Goal: Information Seeking & Learning: Learn about a topic

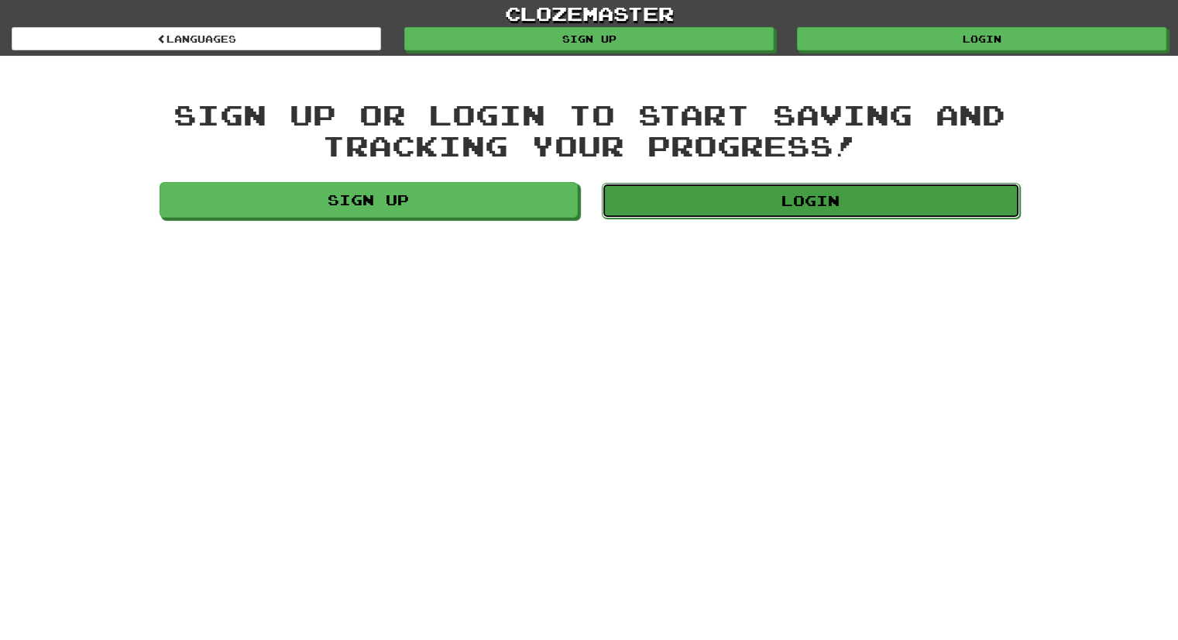
click at [682, 208] on link "Login" at bounding box center [811, 201] width 418 height 36
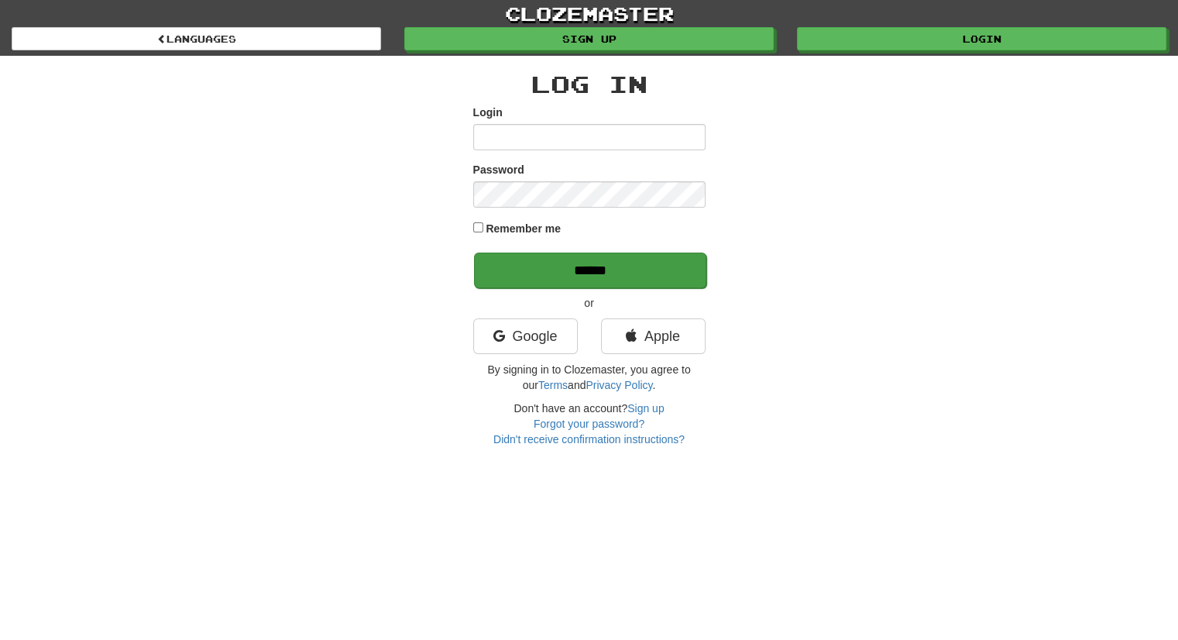
type input "**********"
click at [555, 257] on input "******" at bounding box center [590, 271] width 232 height 36
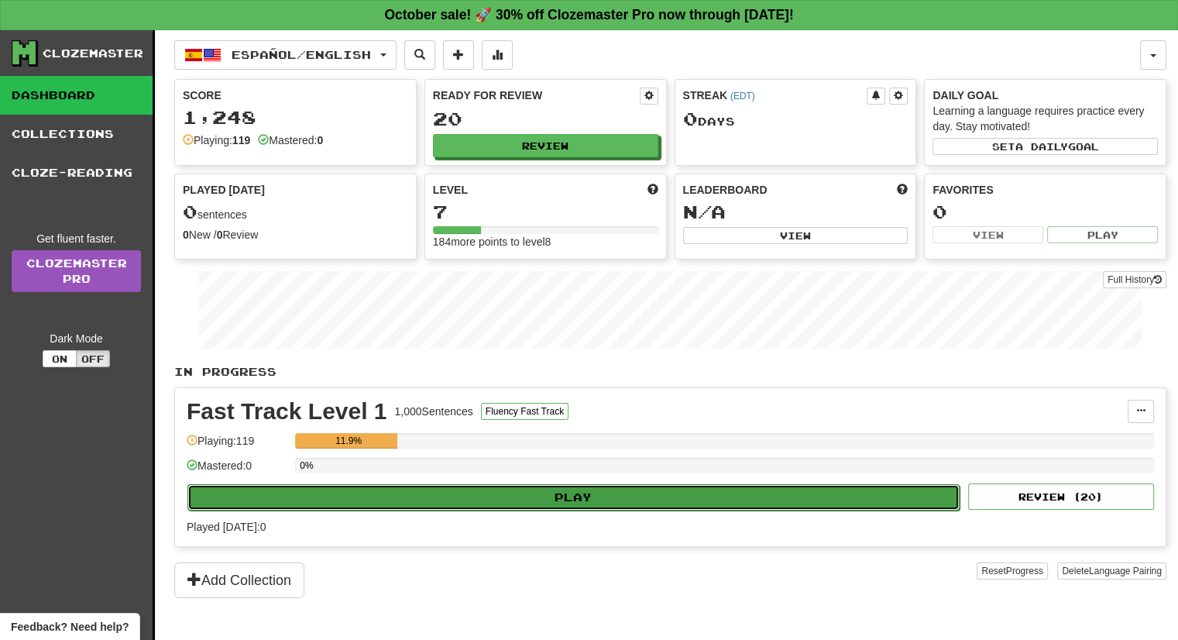
click at [565, 494] on button "Play" at bounding box center [573, 497] width 772 height 26
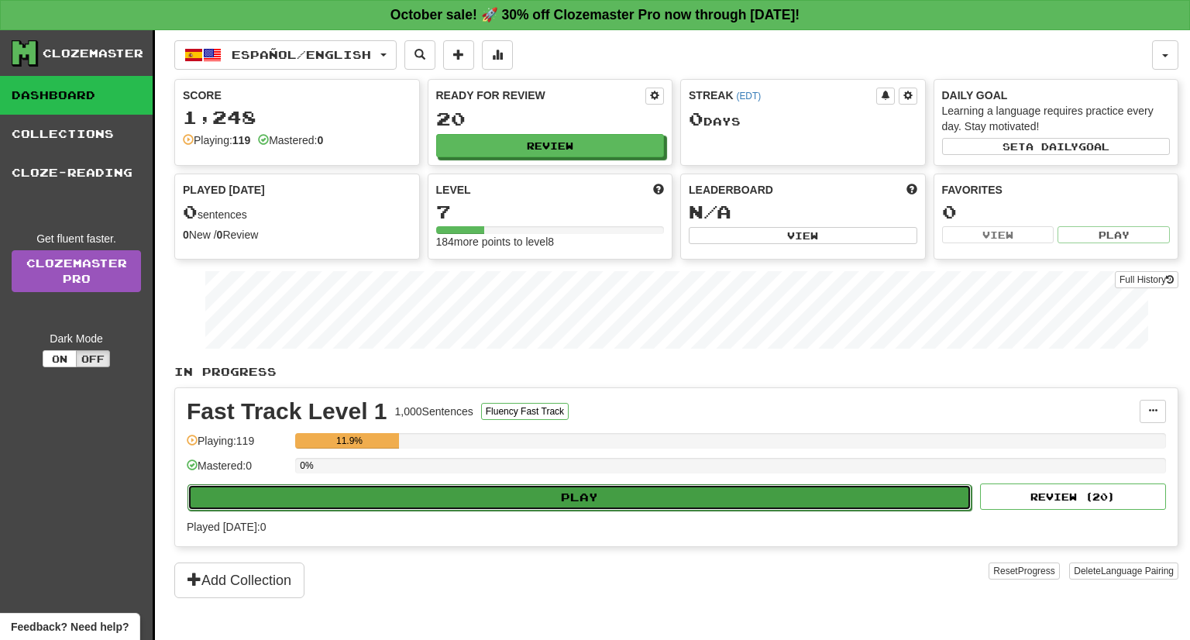
select select "**"
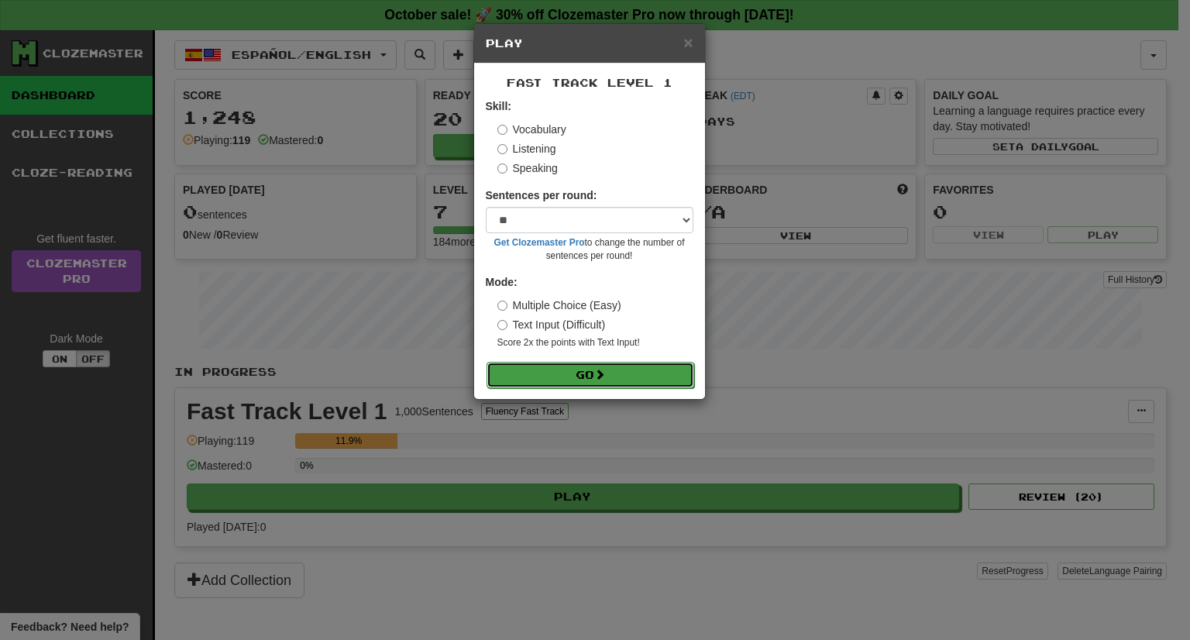
click at [580, 373] on button "Go" at bounding box center [590, 375] width 208 height 26
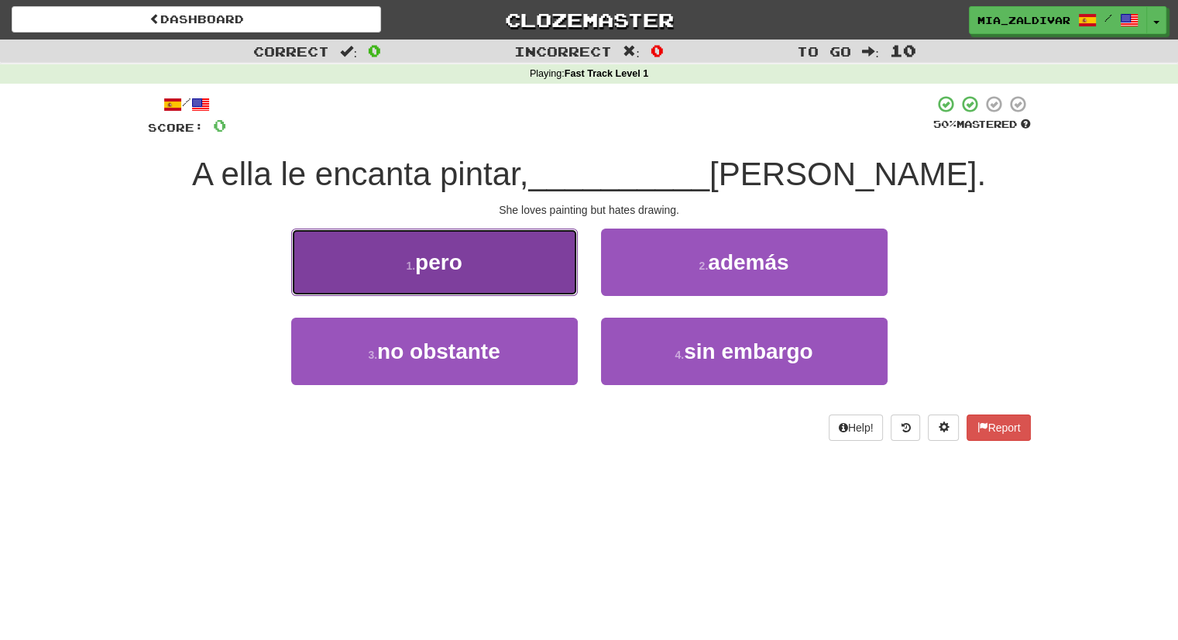
click at [488, 284] on button "1 . pero" at bounding box center [434, 262] width 287 height 67
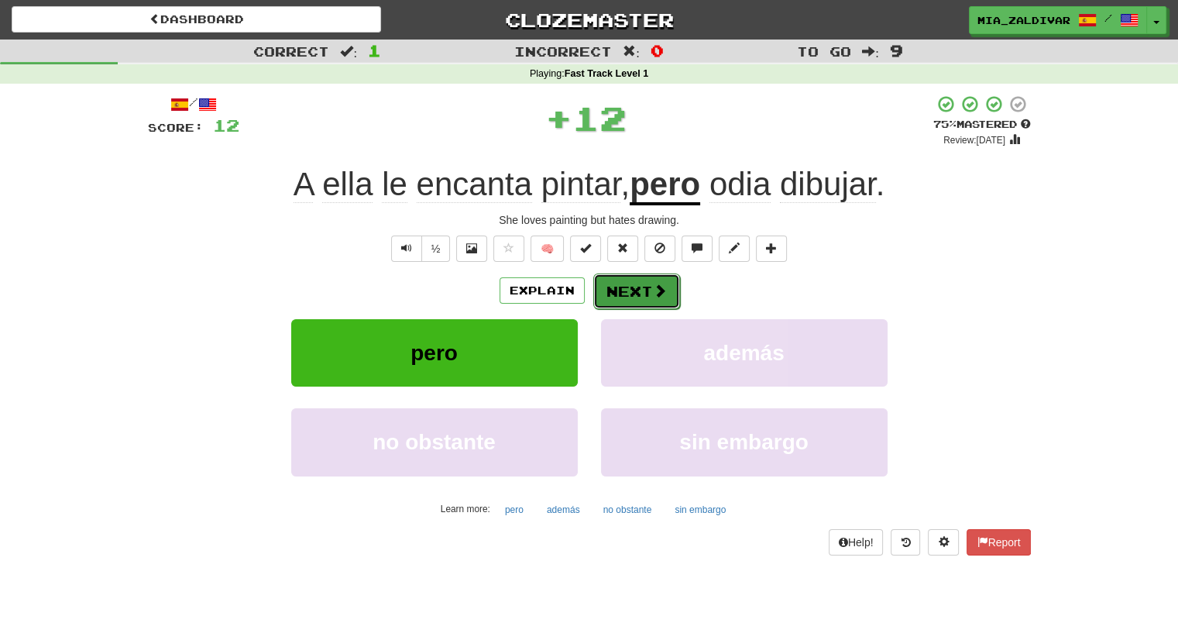
click at [645, 290] on button "Next" at bounding box center [636, 291] width 87 height 36
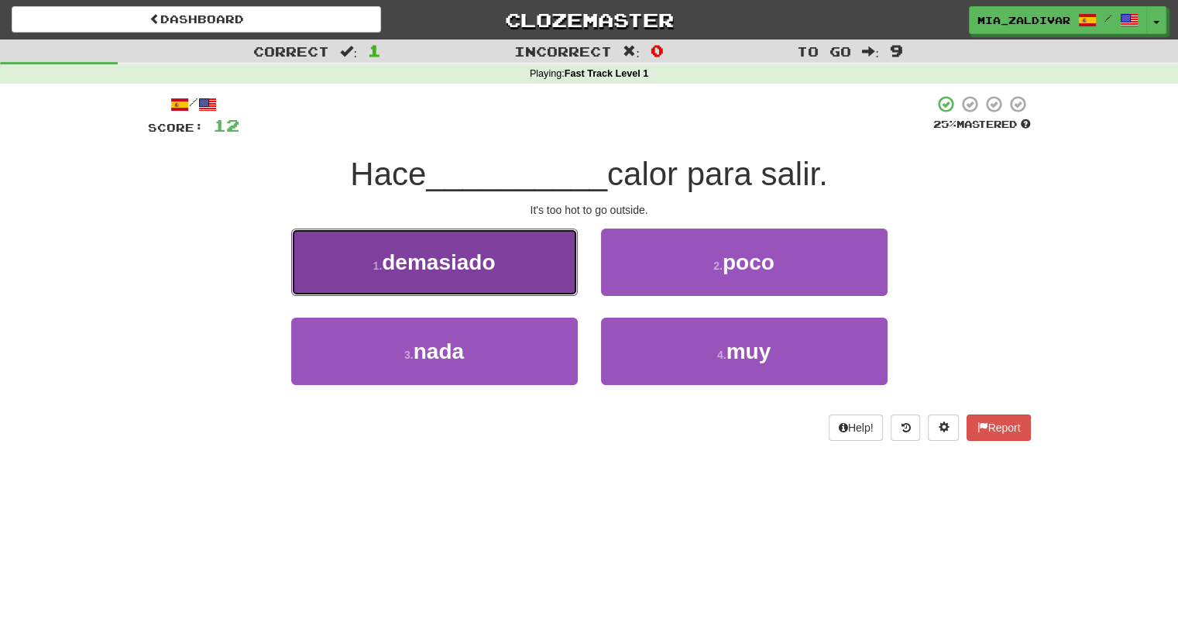
click at [524, 255] on button "1 . demasiado" at bounding box center [434, 262] width 287 height 67
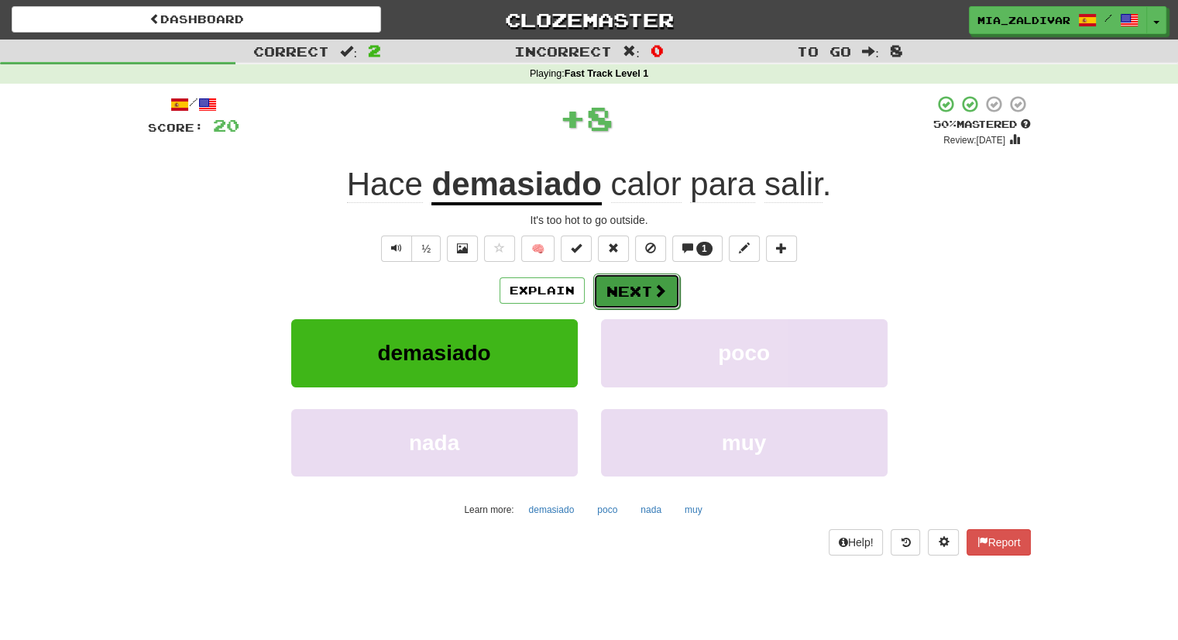
click at [667, 298] on button "Next" at bounding box center [636, 291] width 87 height 36
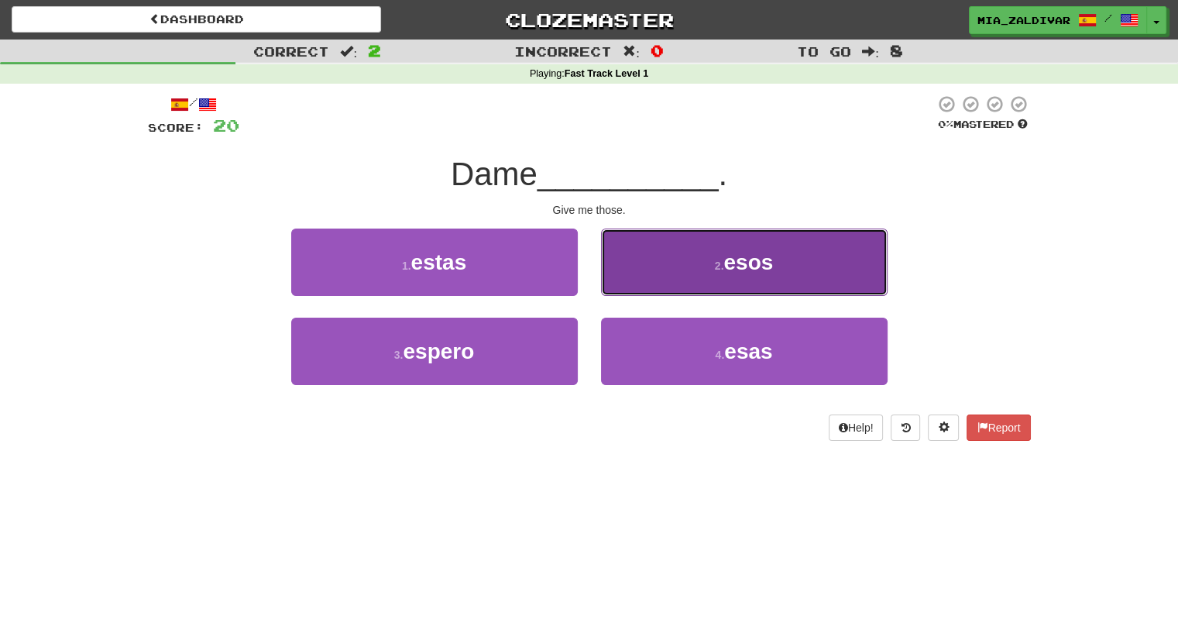
click at [696, 287] on button "2 . esos" at bounding box center [744, 262] width 287 height 67
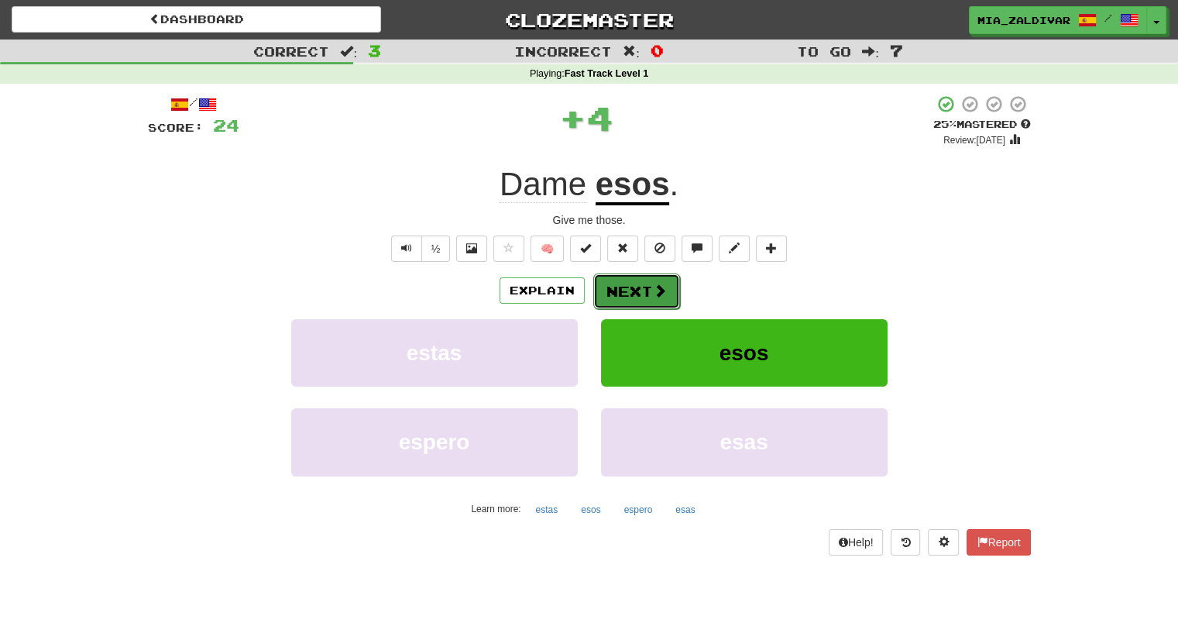
click at [651, 277] on button "Next" at bounding box center [636, 291] width 87 height 36
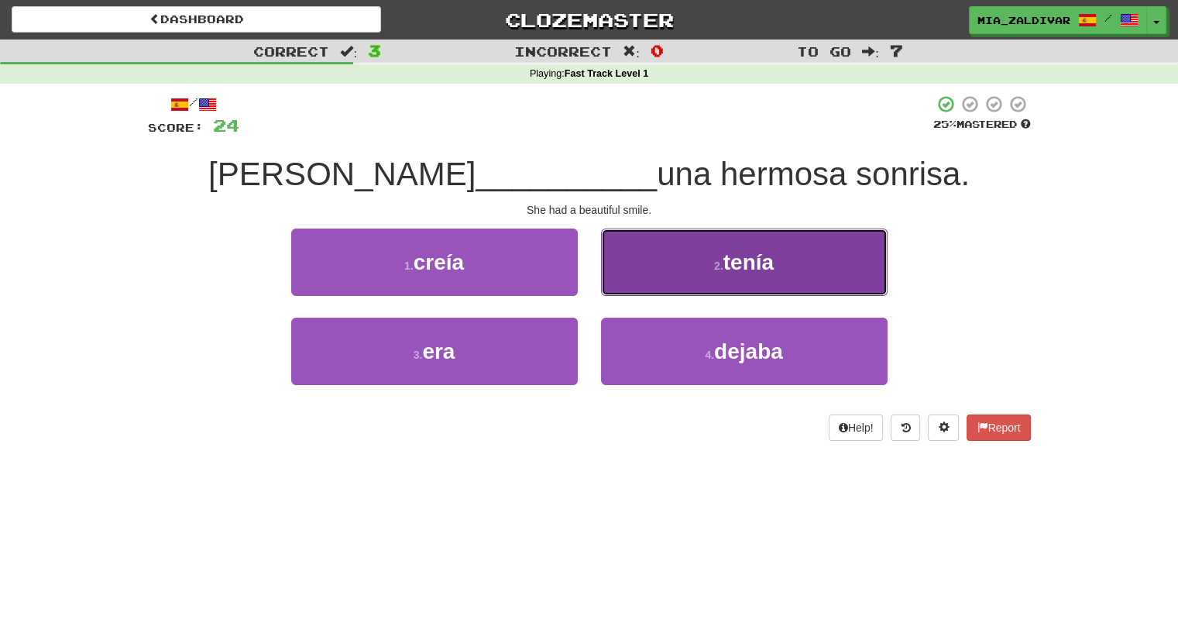
click at [708, 256] on button "2 . tenía" at bounding box center [744, 262] width 287 height 67
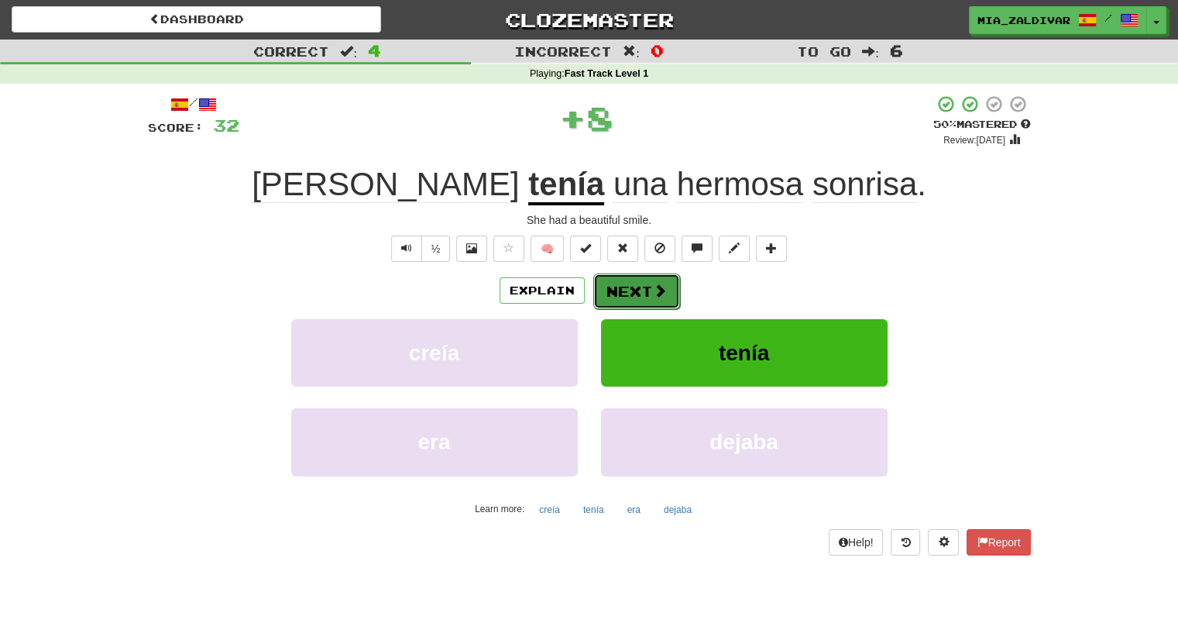
click at [639, 280] on button "Next" at bounding box center [636, 291] width 87 height 36
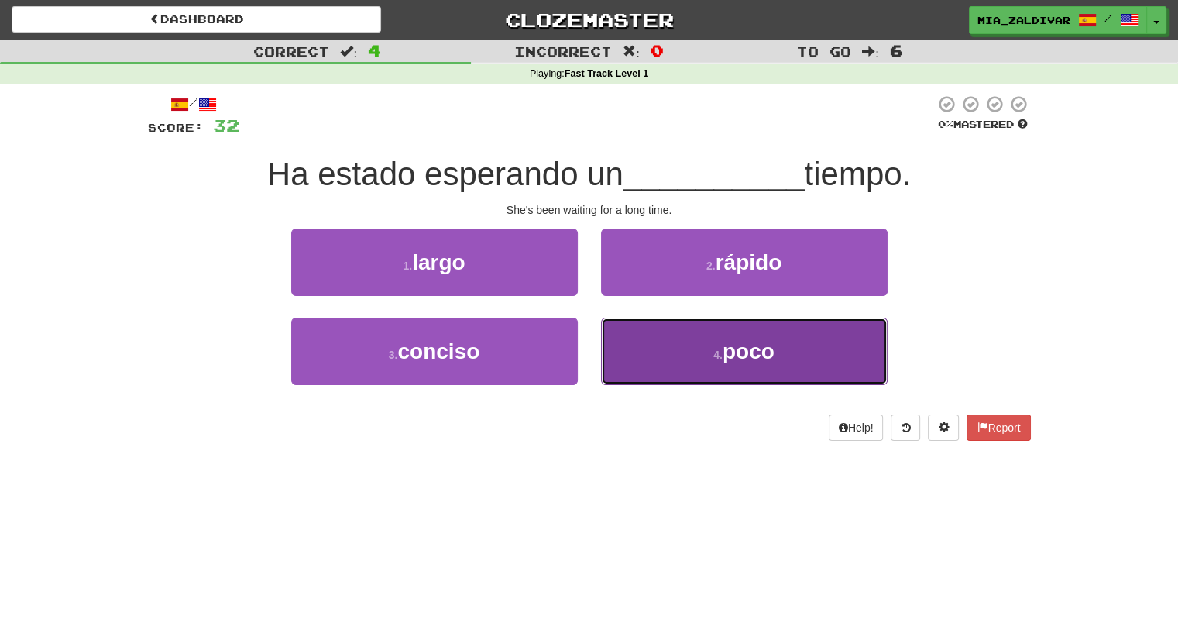
click at [674, 340] on button "4 . poco" at bounding box center [744, 351] width 287 height 67
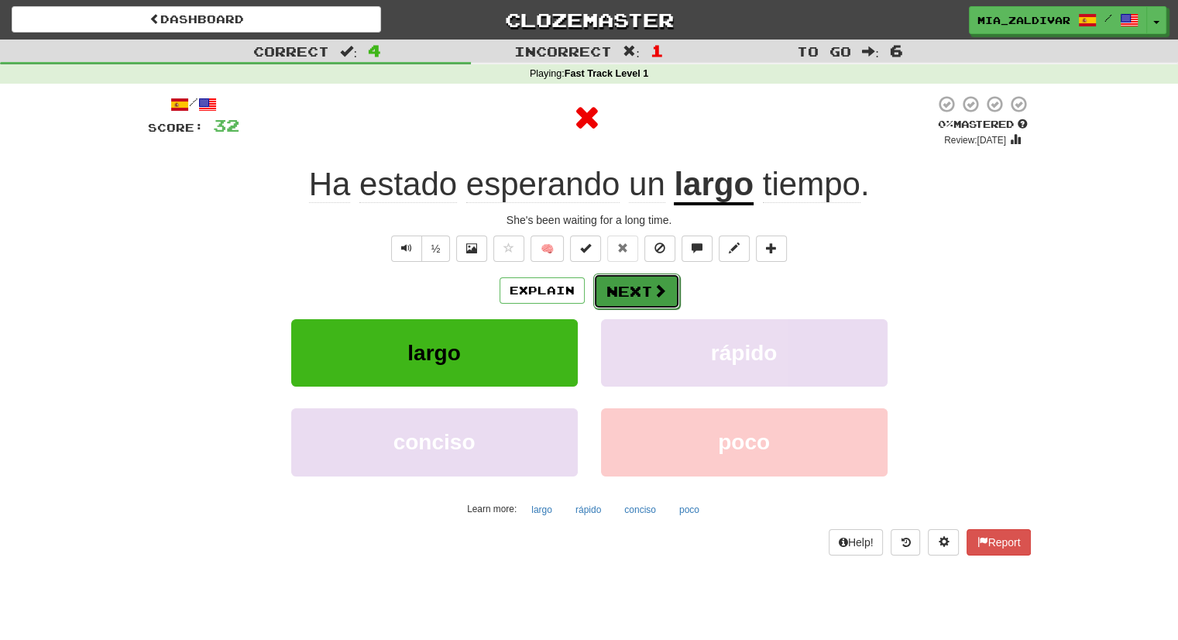
click at [622, 277] on button "Next" at bounding box center [636, 291] width 87 height 36
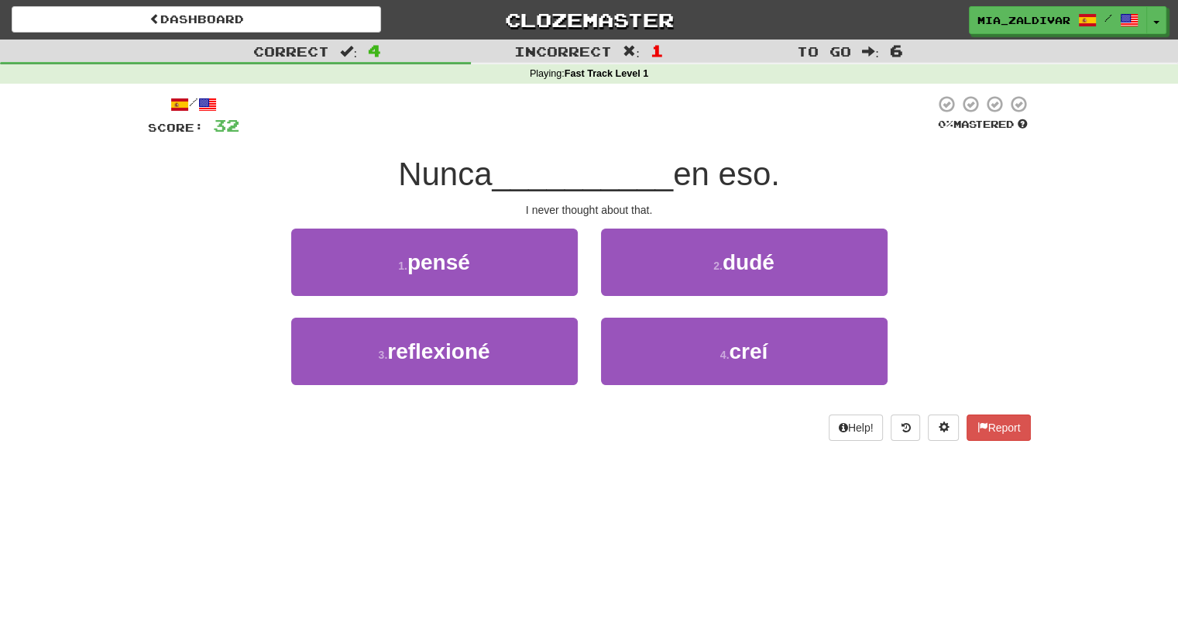
click at [561, 216] on div "I never thought about that." at bounding box center [589, 209] width 883 height 15
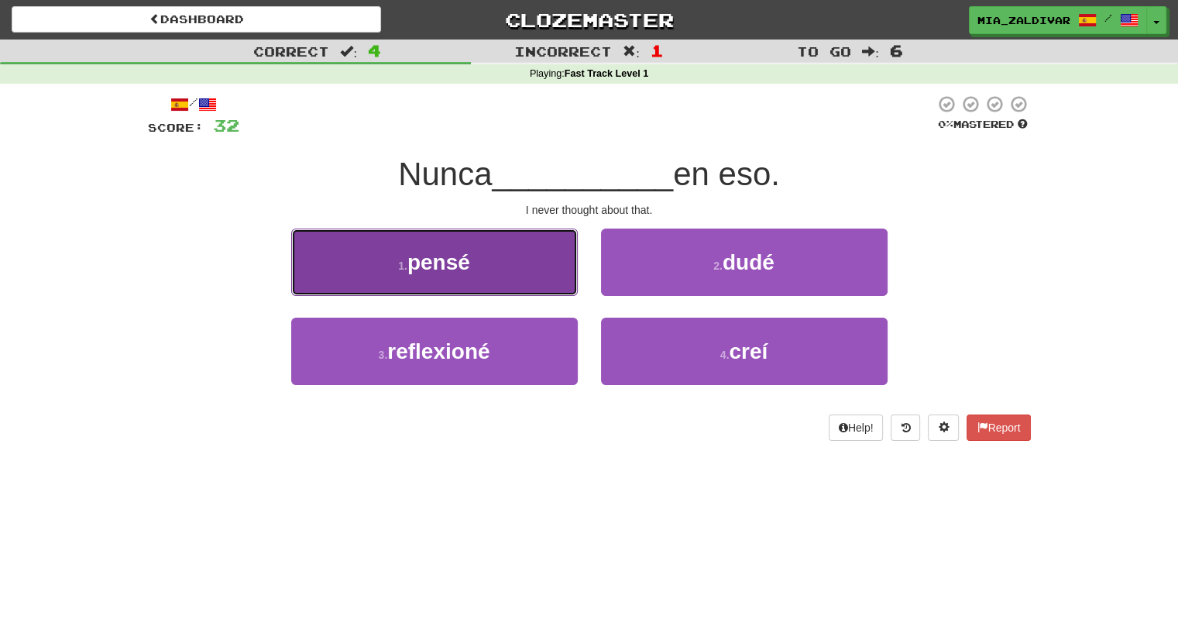
click at [507, 268] on button "1 . pensé" at bounding box center [434, 262] width 287 height 67
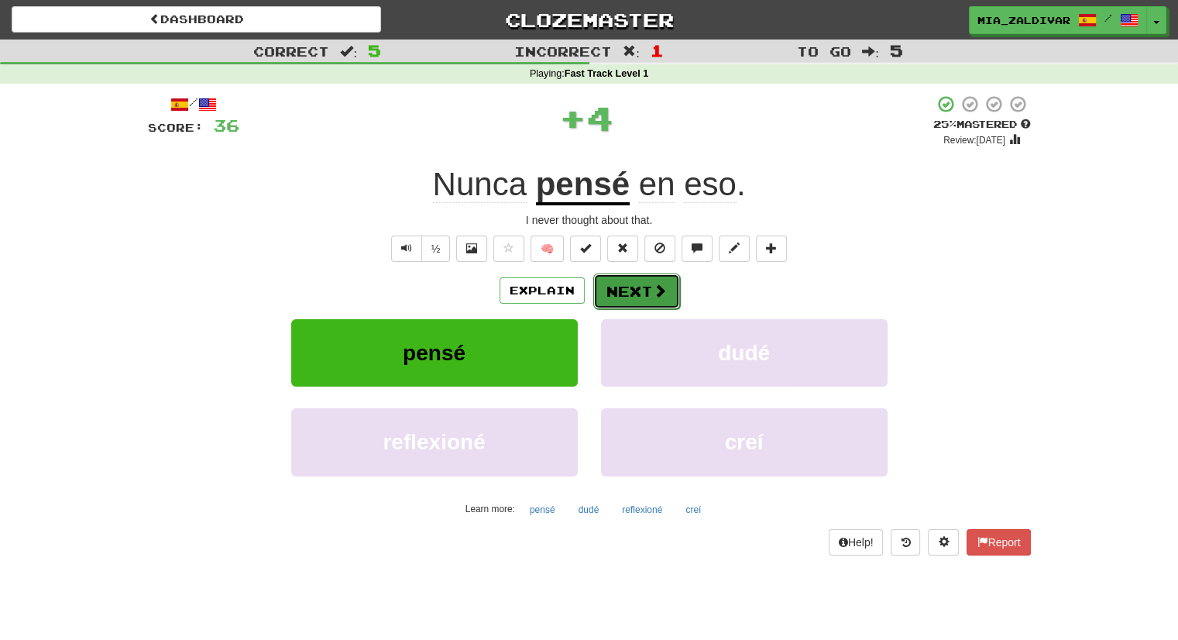
click at [643, 301] on button "Next" at bounding box center [636, 291] width 87 height 36
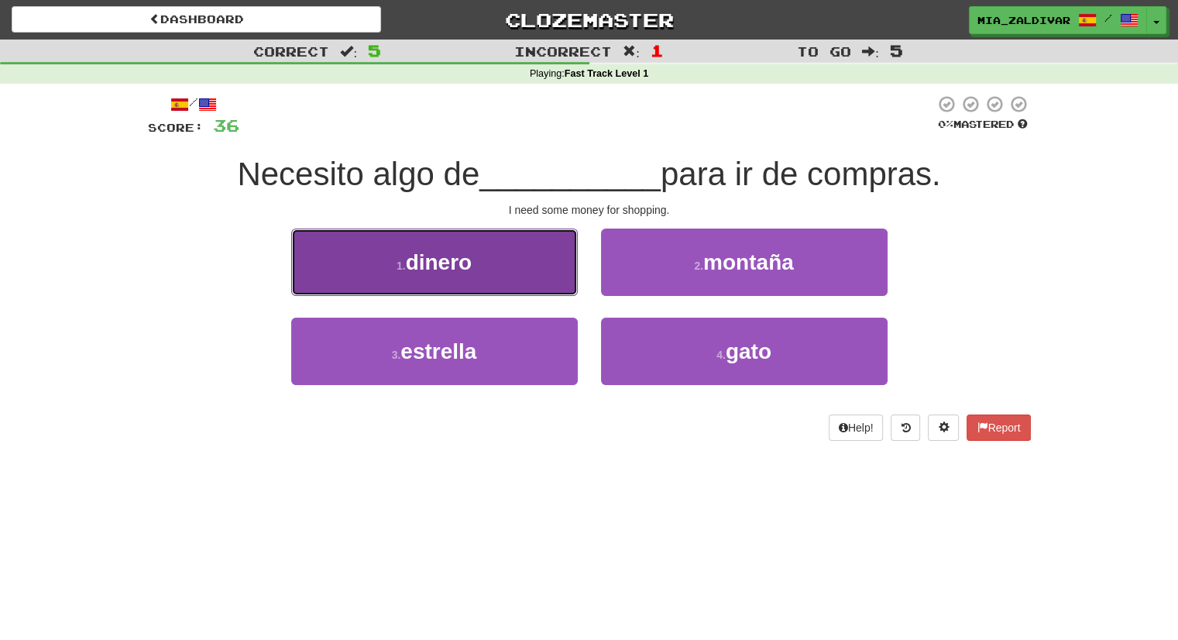
click at [527, 261] on button "1 . dinero" at bounding box center [434, 262] width 287 height 67
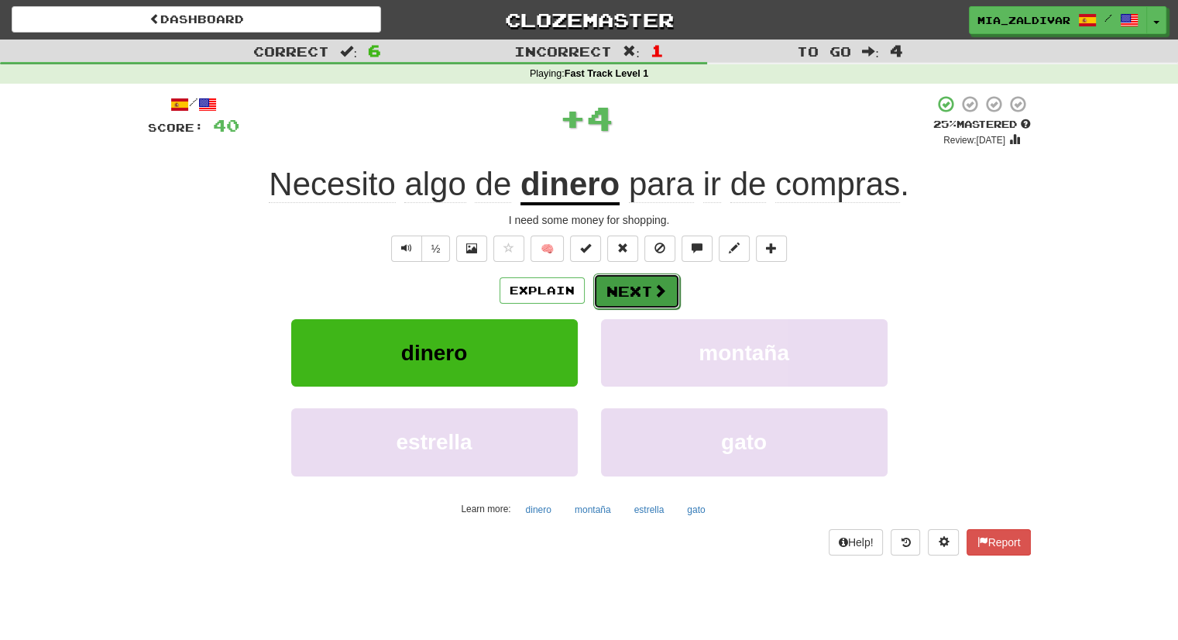
click at [639, 292] on button "Next" at bounding box center [636, 291] width 87 height 36
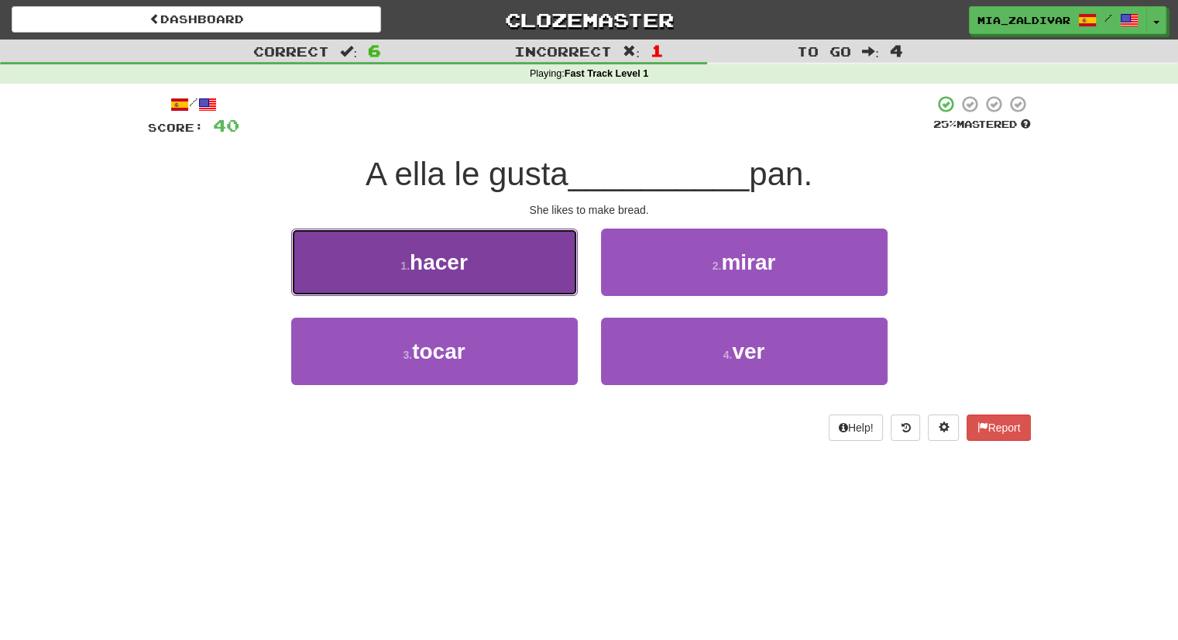
click at [517, 275] on button "1 . hacer" at bounding box center [434, 262] width 287 height 67
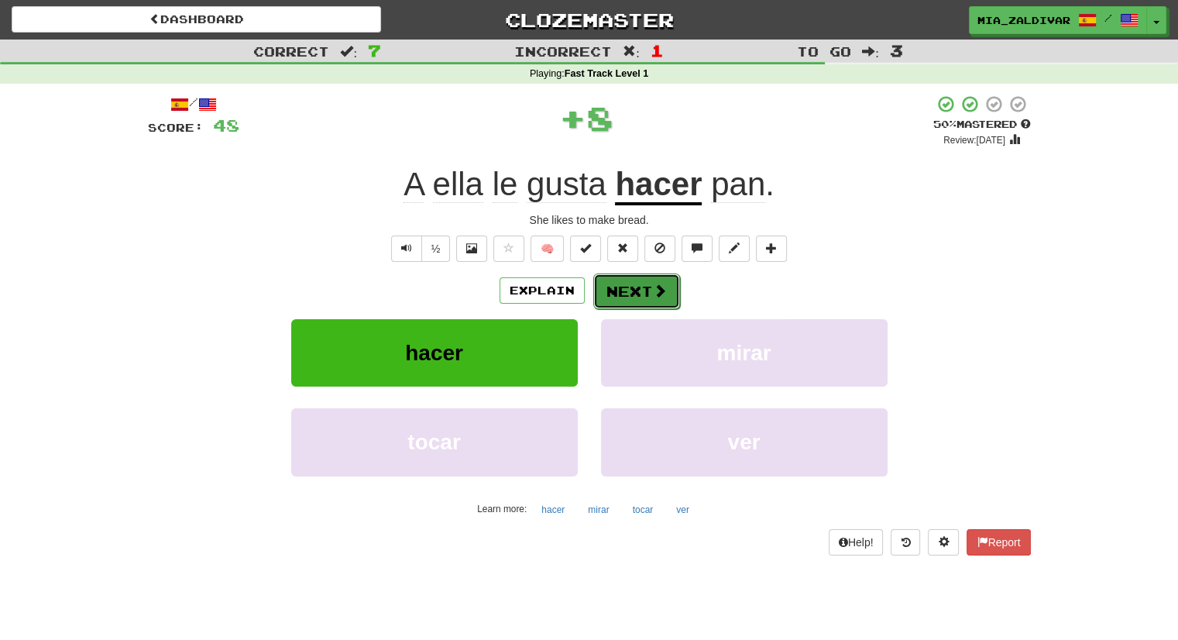
click at [638, 295] on button "Next" at bounding box center [636, 291] width 87 height 36
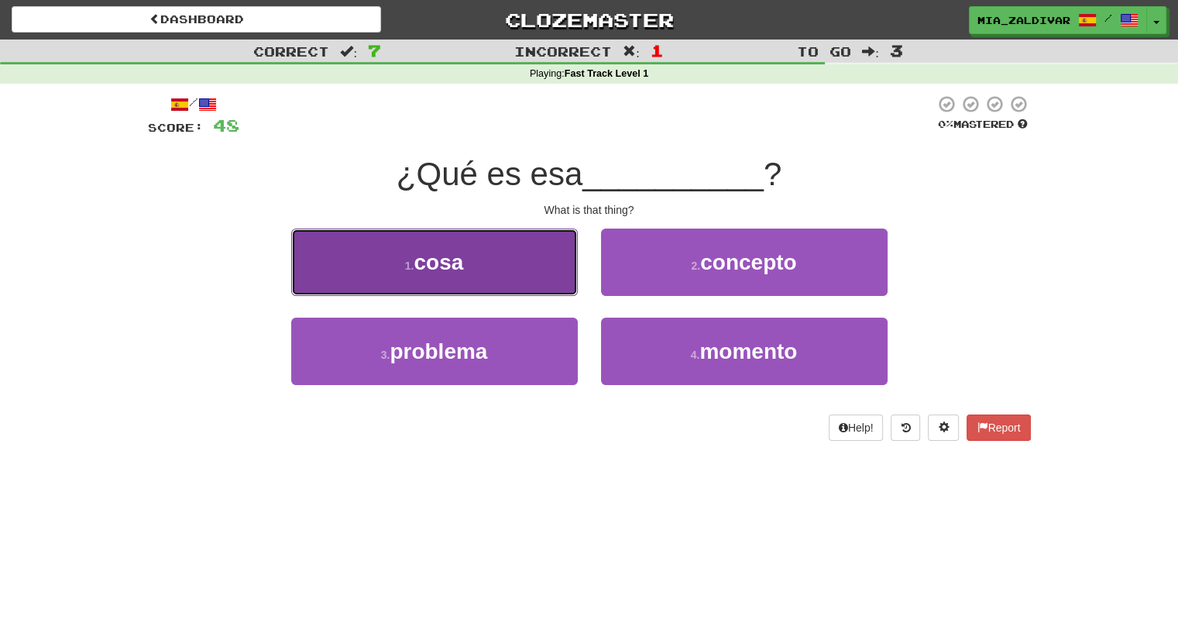
click at [507, 274] on button "1 . cosa" at bounding box center [434, 262] width 287 height 67
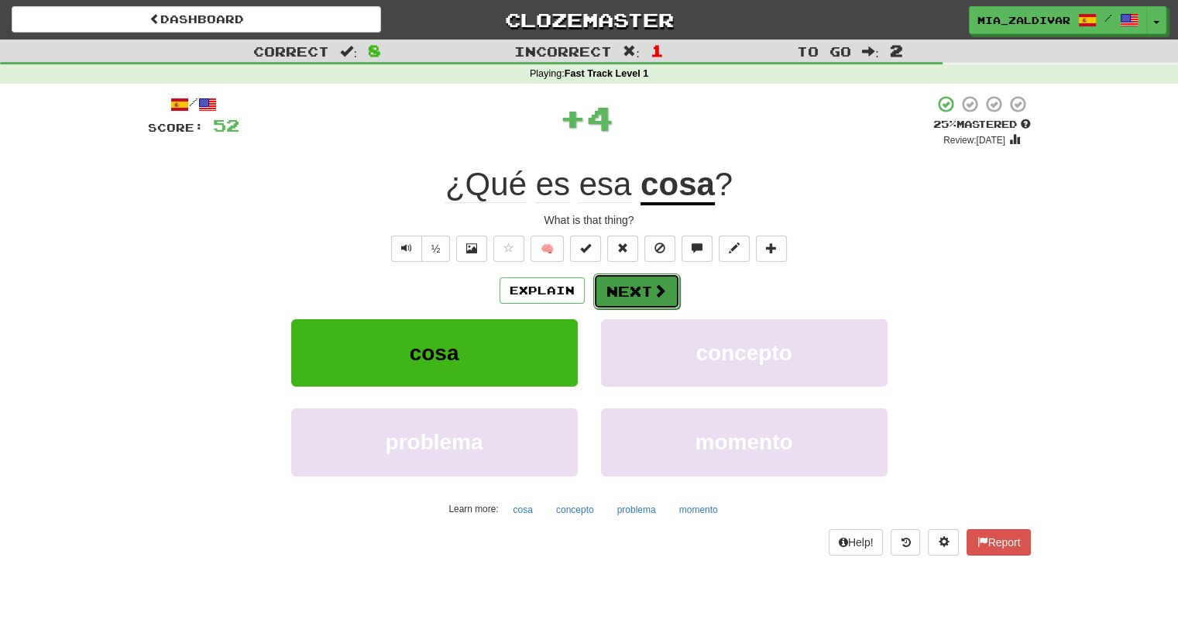
click at [631, 278] on button "Next" at bounding box center [636, 291] width 87 height 36
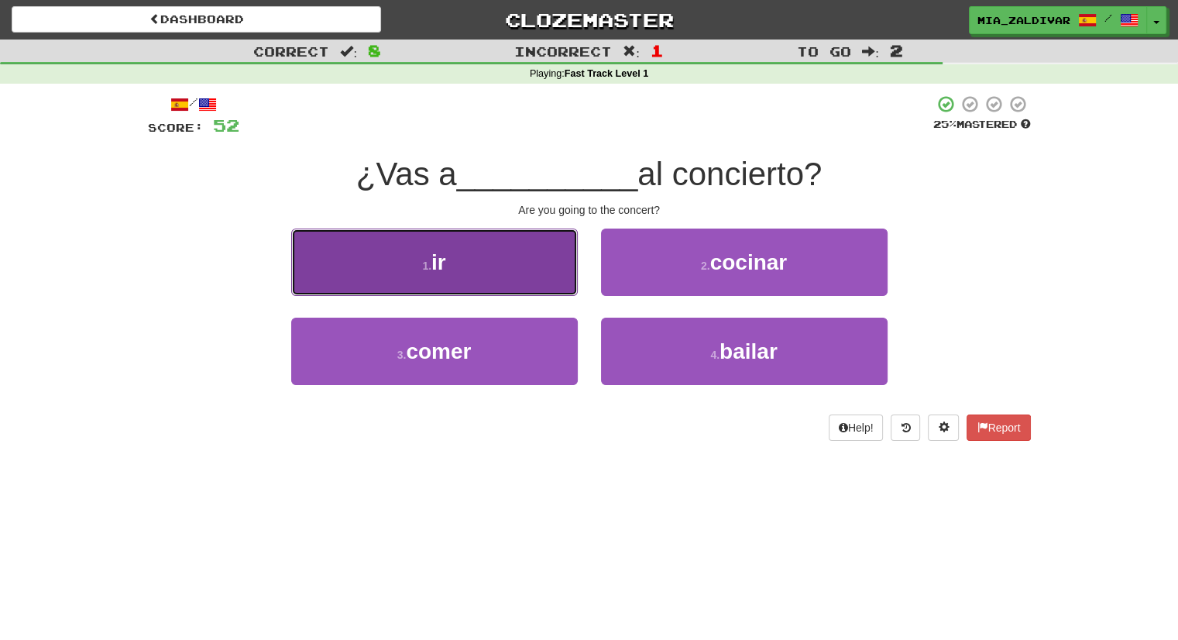
click at [493, 274] on button "1 . ir" at bounding box center [434, 262] width 287 height 67
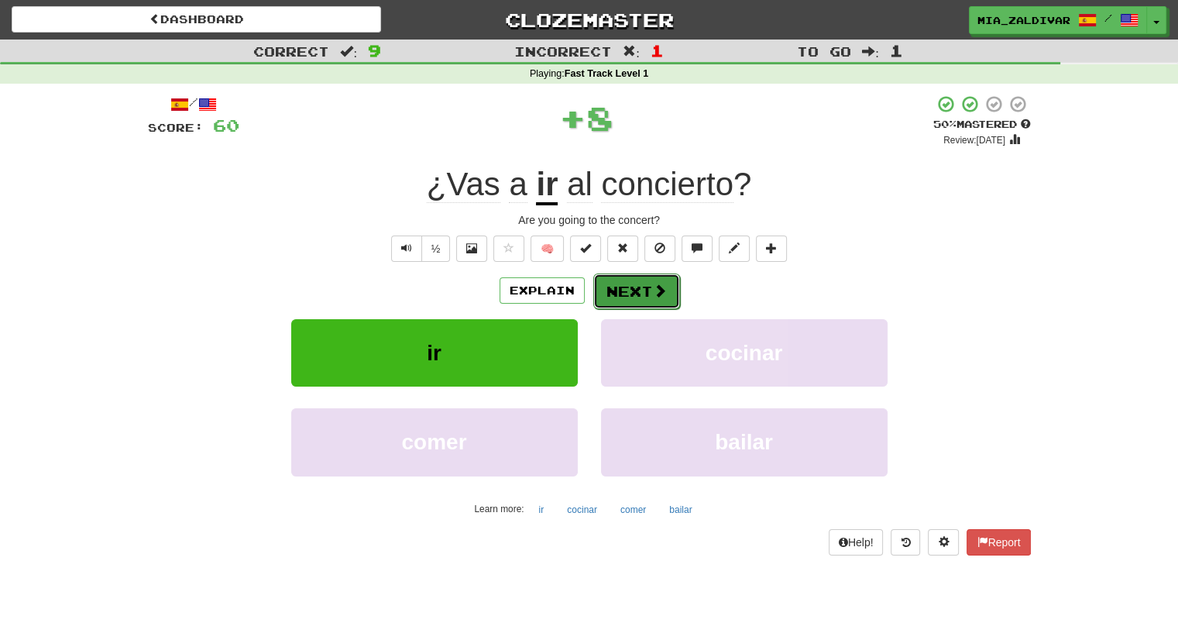
click at [610, 284] on button "Next" at bounding box center [636, 291] width 87 height 36
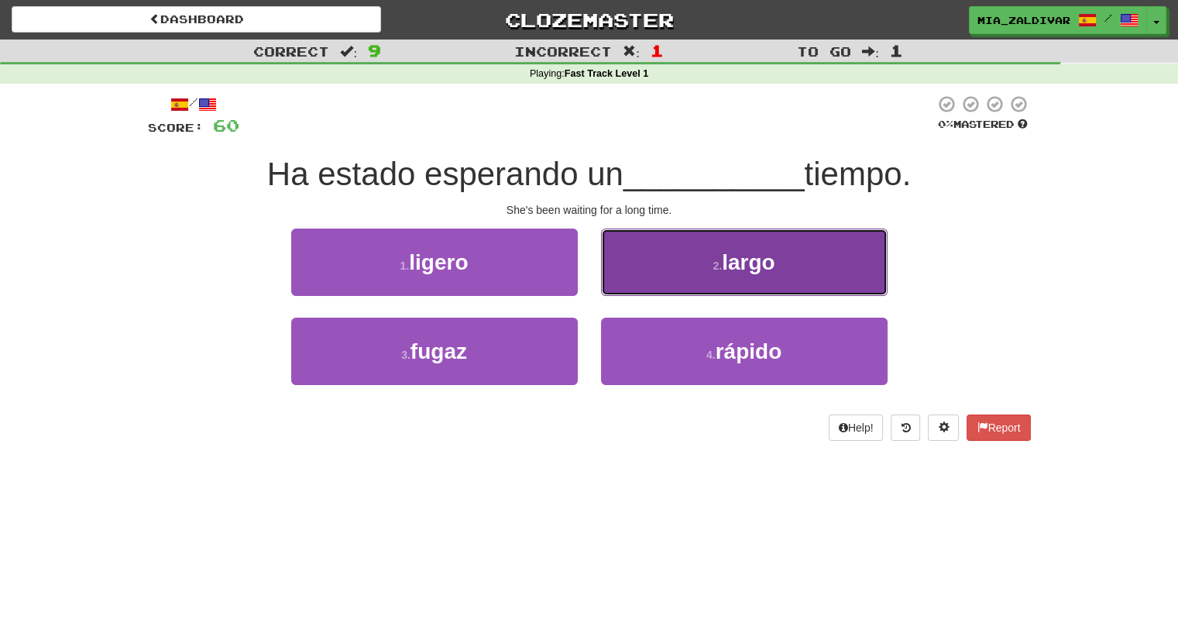
click at [694, 279] on button "2 . largo" at bounding box center [744, 262] width 287 height 67
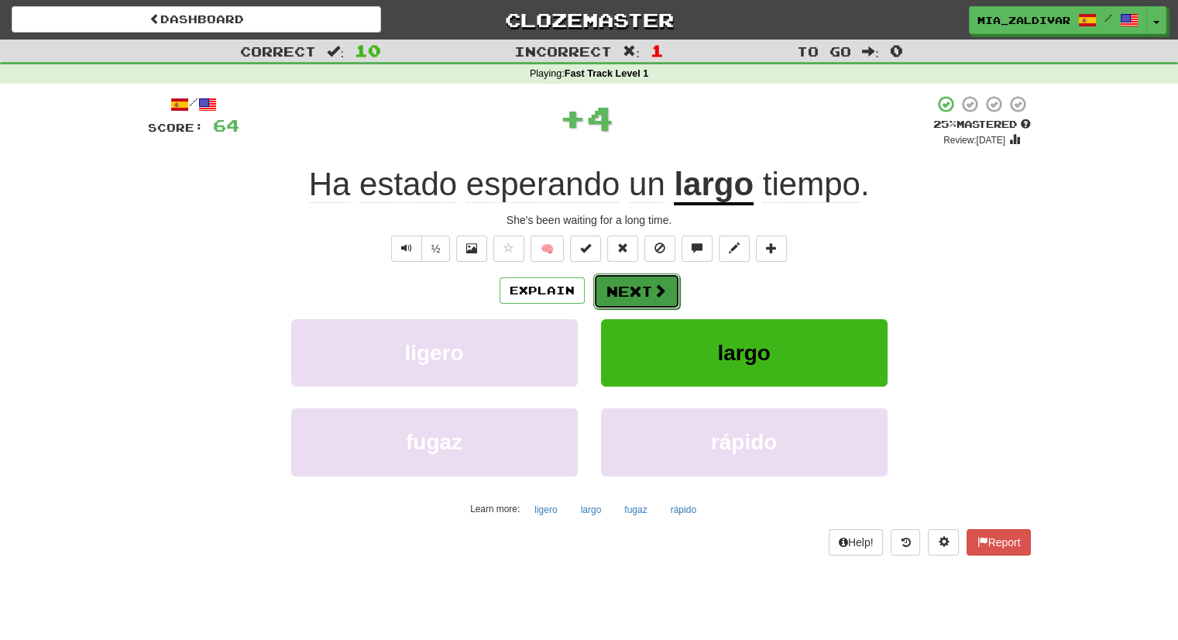
click at [657, 301] on button "Next" at bounding box center [636, 291] width 87 height 36
